Goal: Obtain resource: Obtain resource

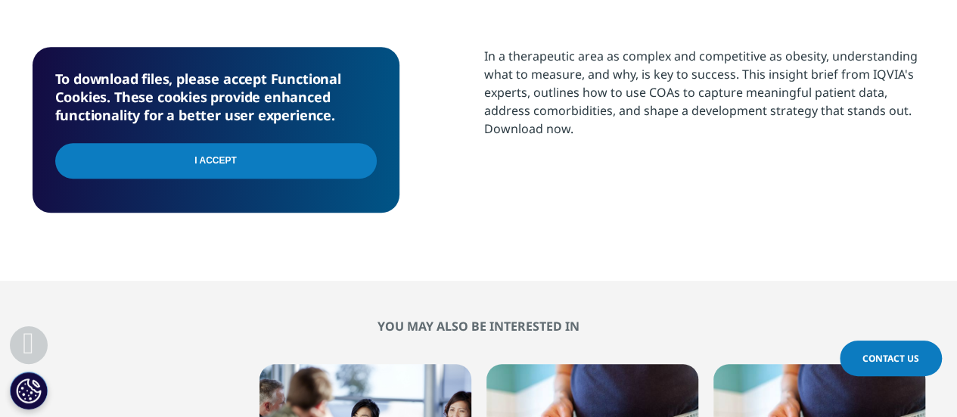
scroll to position [605, 0]
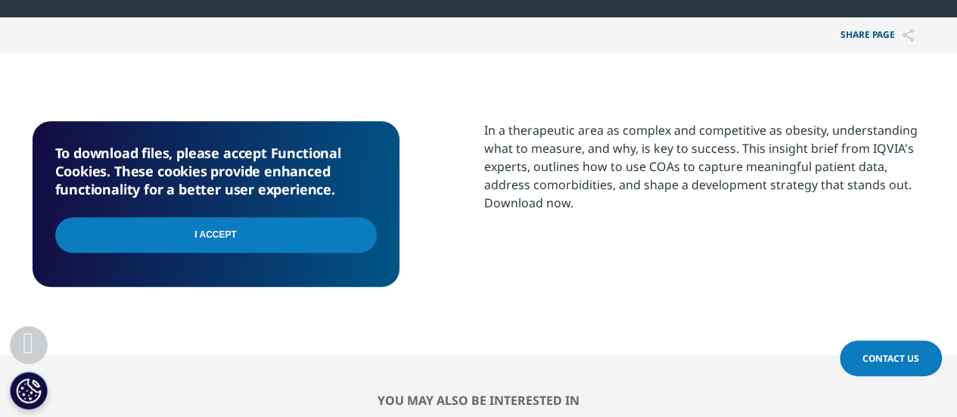
click at [310, 244] on input "I Accept" at bounding box center [216, 235] width 322 height 36
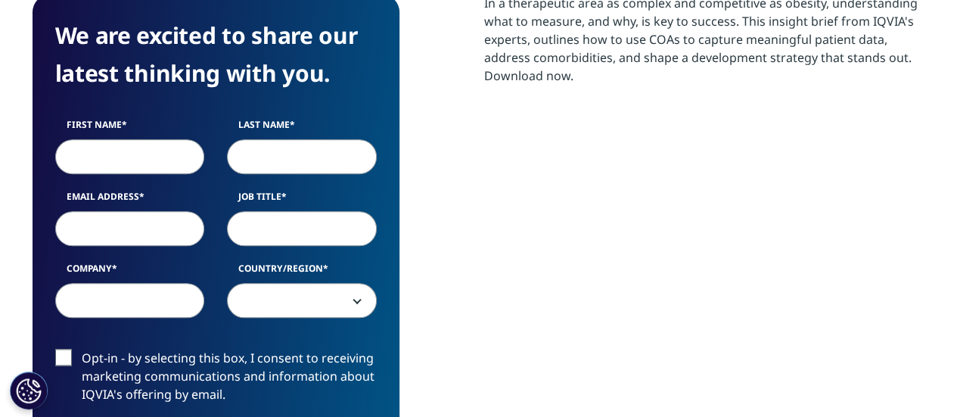
scroll to position [832, 0]
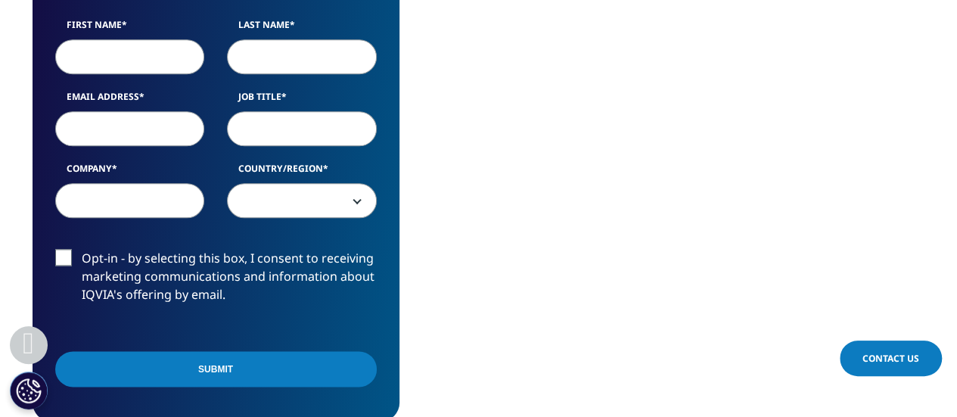
click at [84, 63] on input "First Name" at bounding box center [130, 56] width 150 height 35
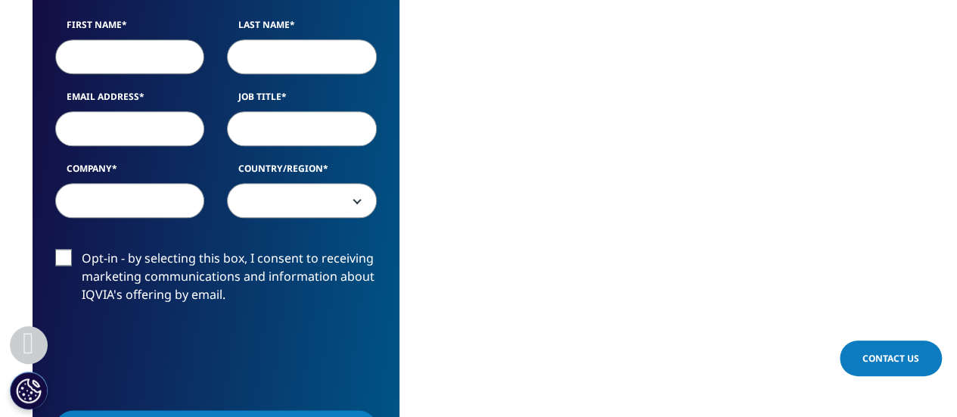
scroll to position [585, 893]
click at [124, 51] on input "First Name" at bounding box center [130, 56] width 150 height 35
type input "[PERSON_NAME]"
type input "[EMAIL_ADDRESS][DOMAIN_NAME]"
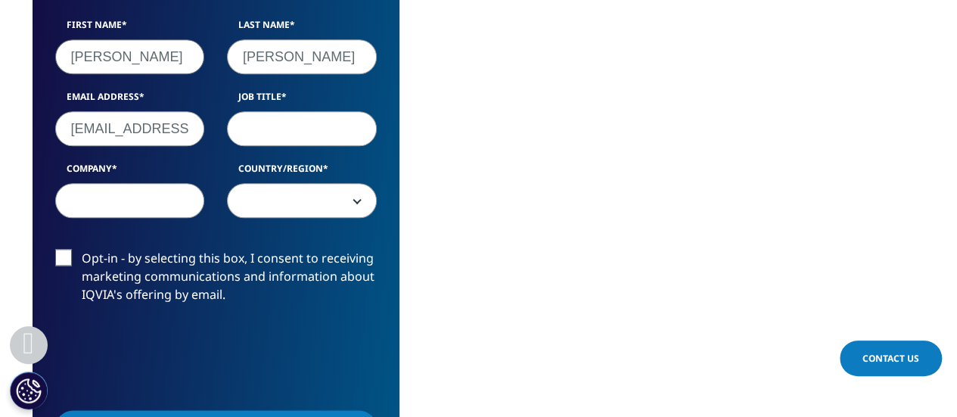
select select "[GEOGRAPHIC_DATA]"
drag, startPoint x: 181, startPoint y: 132, endPoint x: 348, endPoint y: 132, distance: 167.2
click at [2, 121] on section "We are excited to share our latest thinking with you. First Name [PERSON_NAME] …" at bounding box center [478, 187] width 957 height 722
type input "[EMAIL_ADDRESS][PERSON_NAME][DOMAIN_NAME]"
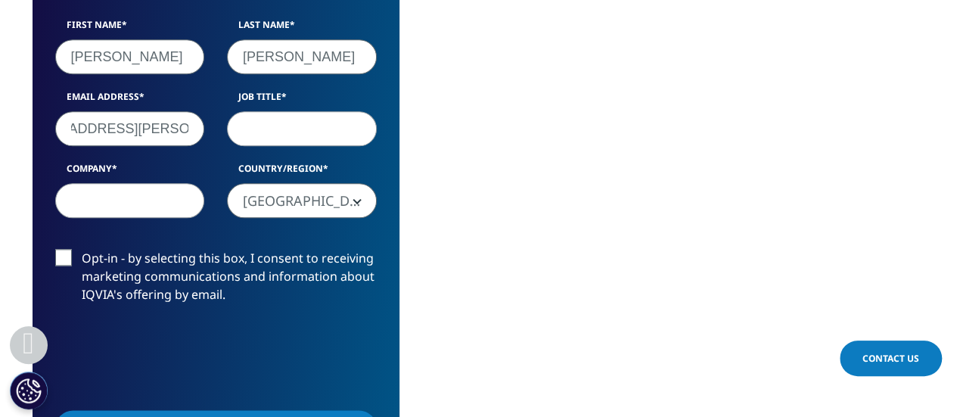
click at [343, 130] on input "Job Title" at bounding box center [302, 128] width 150 height 35
type input "Associate Consultant"
click at [123, 203] on input "Company" at bounding box center [130, 200] width 150 height 35
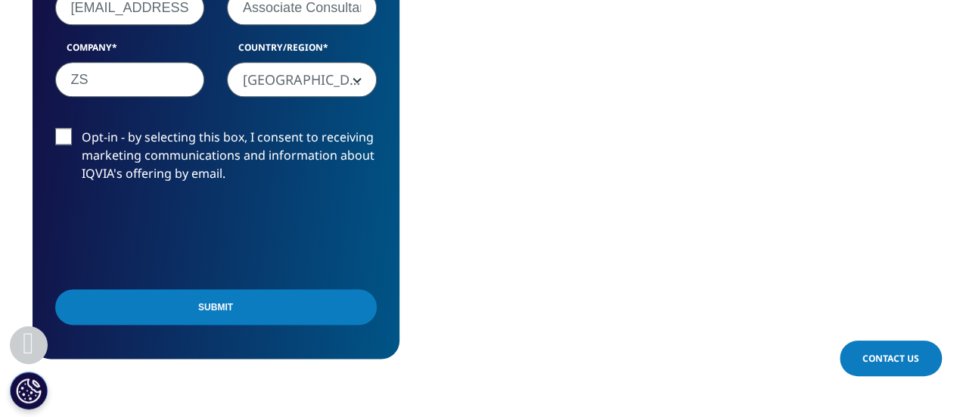
scroll to position [983, 0]
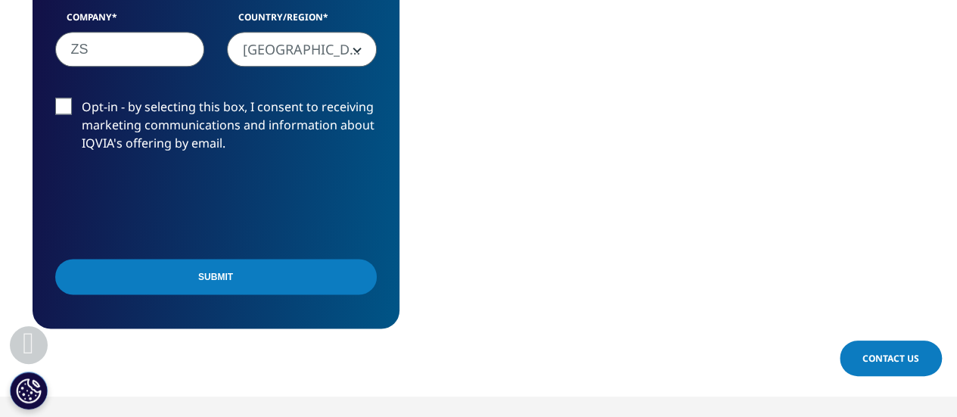
type input "ZS"
click at [66, 105] on label "Opt-in - by selecting this box, I consent to receiving marketing communications…" at bounding box center [216, 129] width 322 height 63
click at [82, 98] on input "Opt-in - by selecting this box, I consent to receiving marketing communications…" at bounding box center [82, 98] width 0 height 0
click at [204, 273] on input "Submit" at bounding box center [216, 277] width 322 height 36
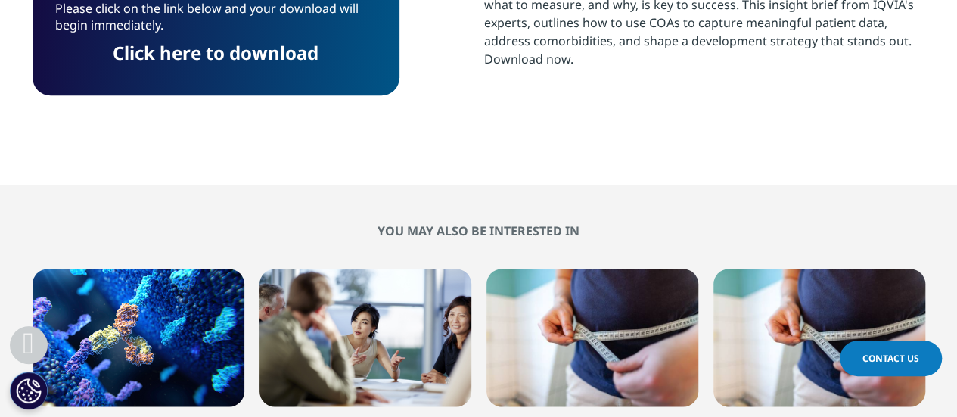
scroll to position [0, 0]
click at [275, 67] on p "Click here to download" at bounding box center [216, 59] width 322 height 28
click at [278, 56] on link "Click here to download" at bounding box center [216, 52] width 206 height 25
